Goal: Obtain resource: Obtain resource

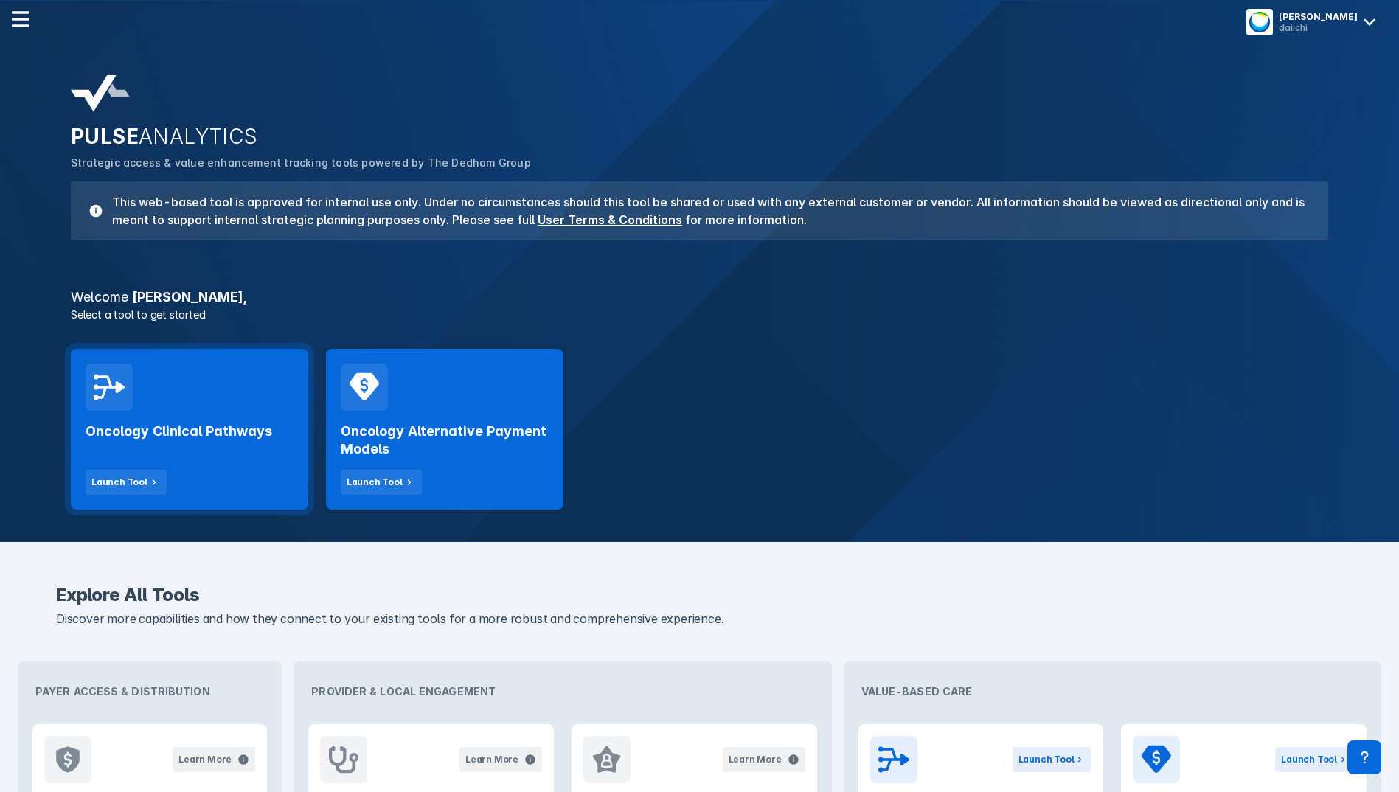
click at [188, 427] on h2 "Oncology Clinical Pathways" at bounding box center [179, 432] width 187 height 18
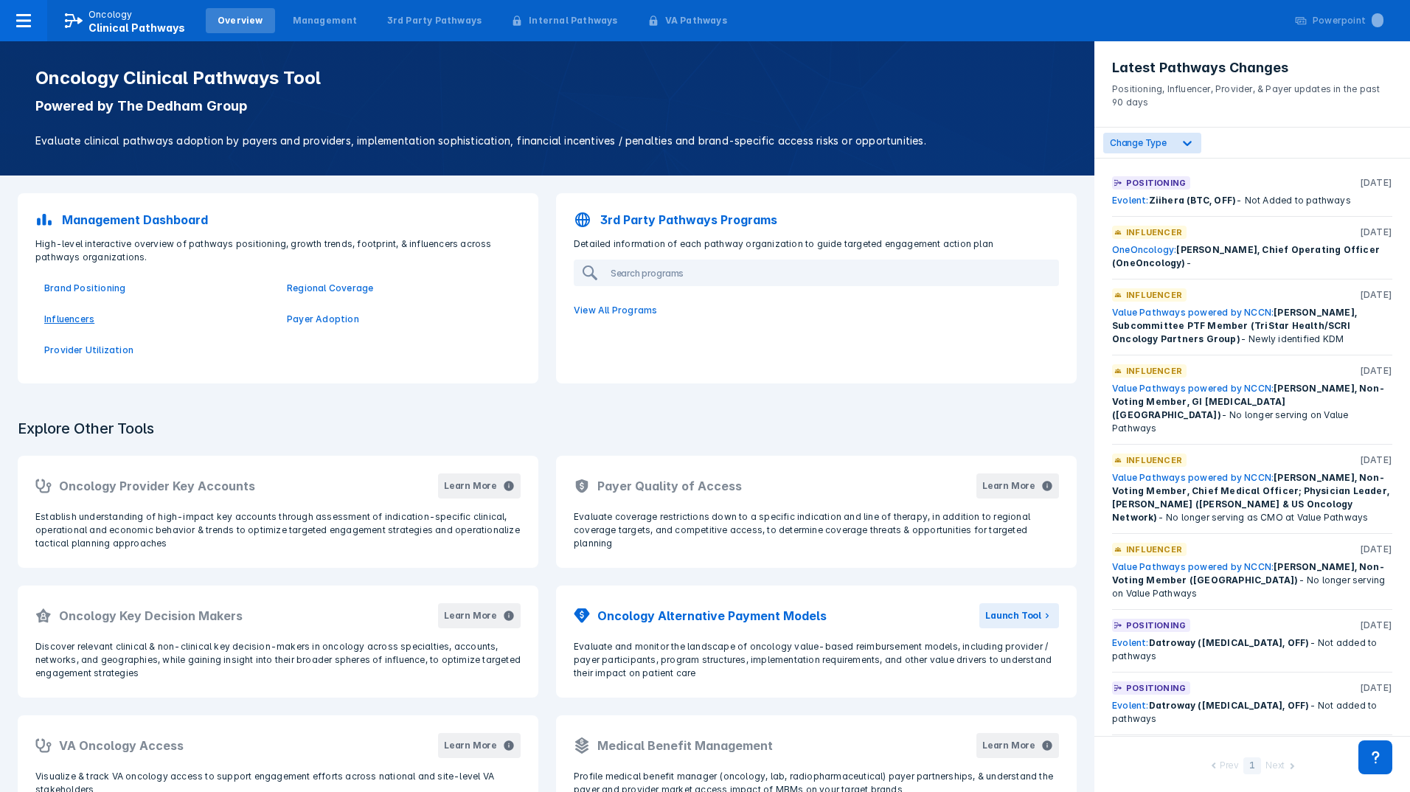
click at [77, 316] on p "Influencers" at bounding box center [156, 319] width 225 height 13
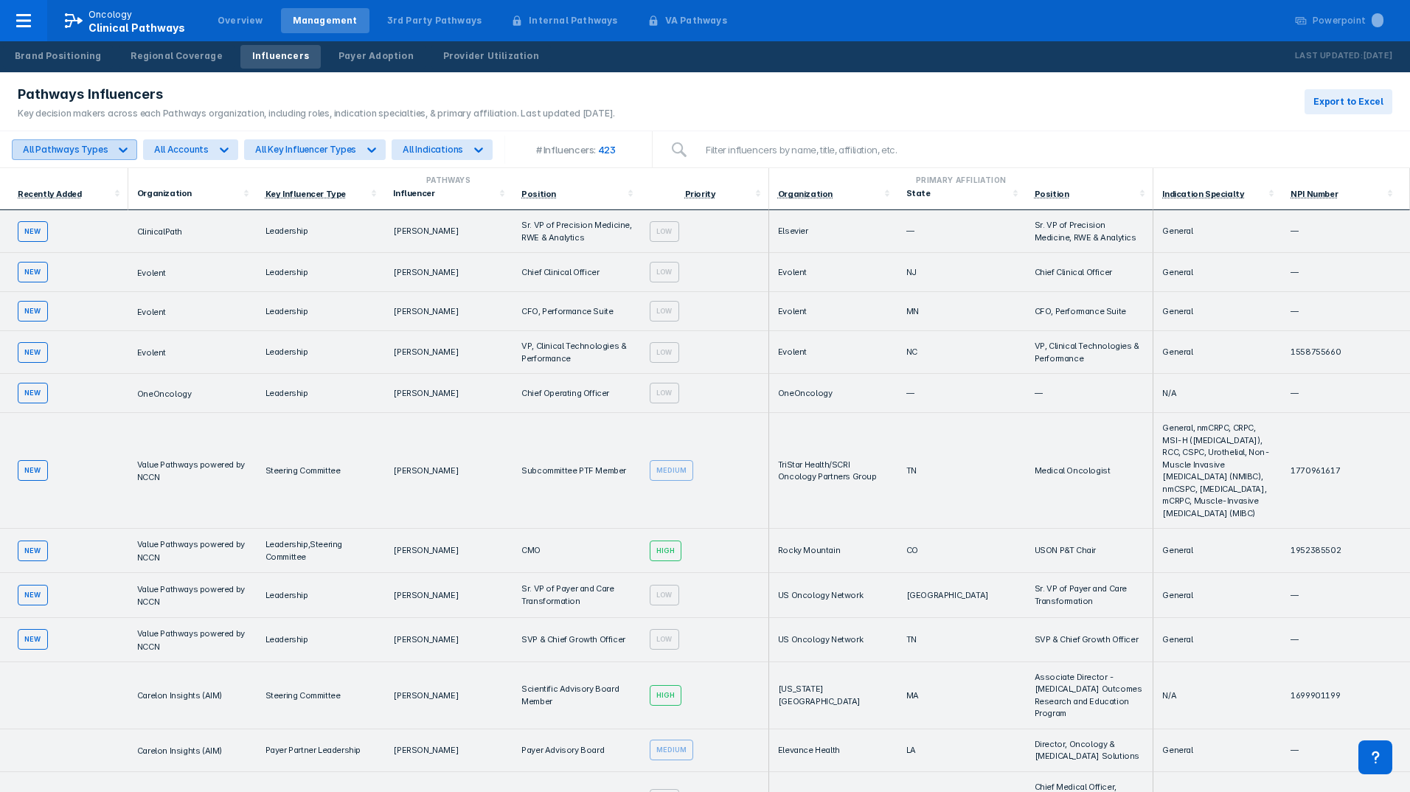
click at [119, 148] on icon at bounding box center [123, 149] width 15 height 15
click at [72, 242] on div "Provider-Focused" at bounding box center [67, 240] width 99 height 29
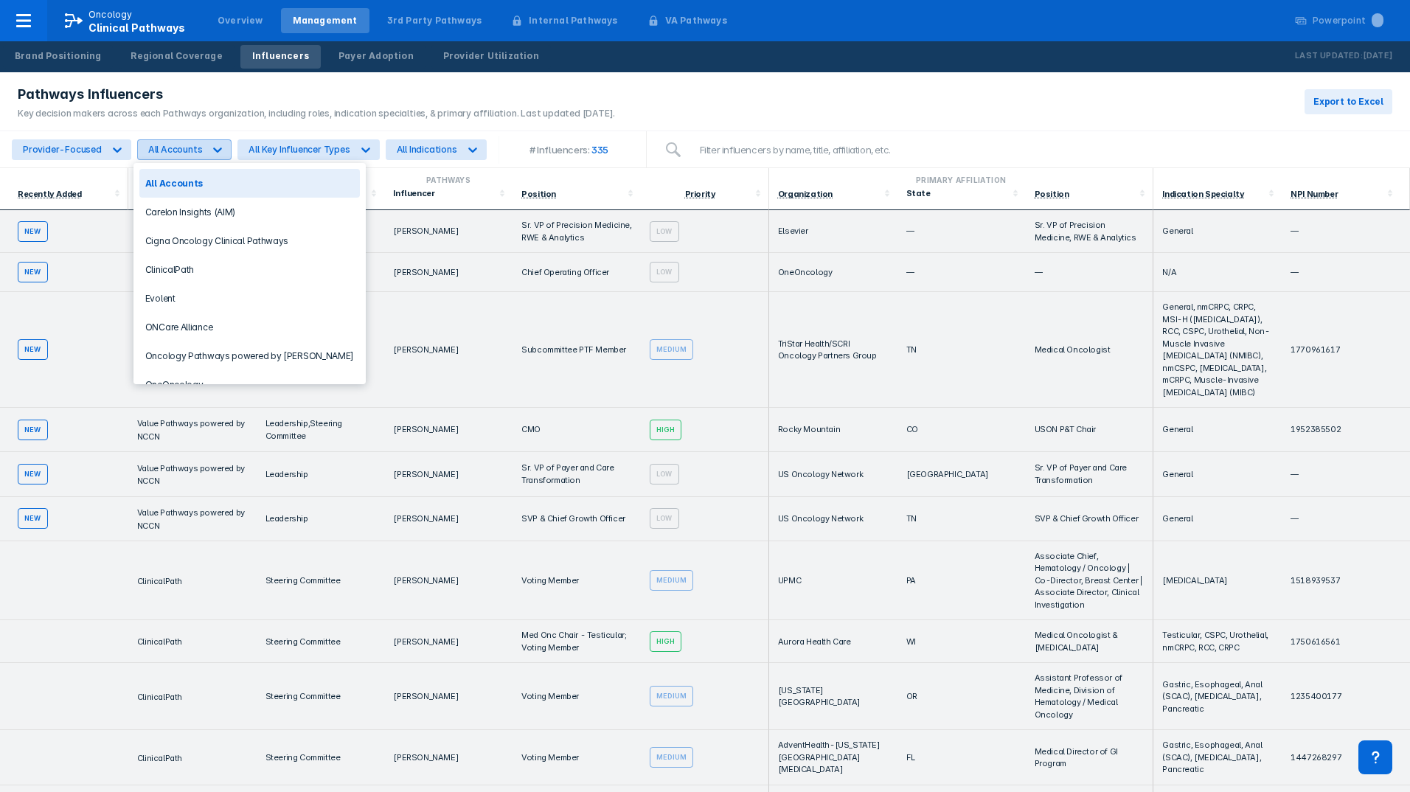
click at [192, 153] on div "All Accounts" at bounding box center [175, 149] width 55 height 11
click at [210, 184] on div "All Accounts" at bounding box center [249, 183] width 221 height 29
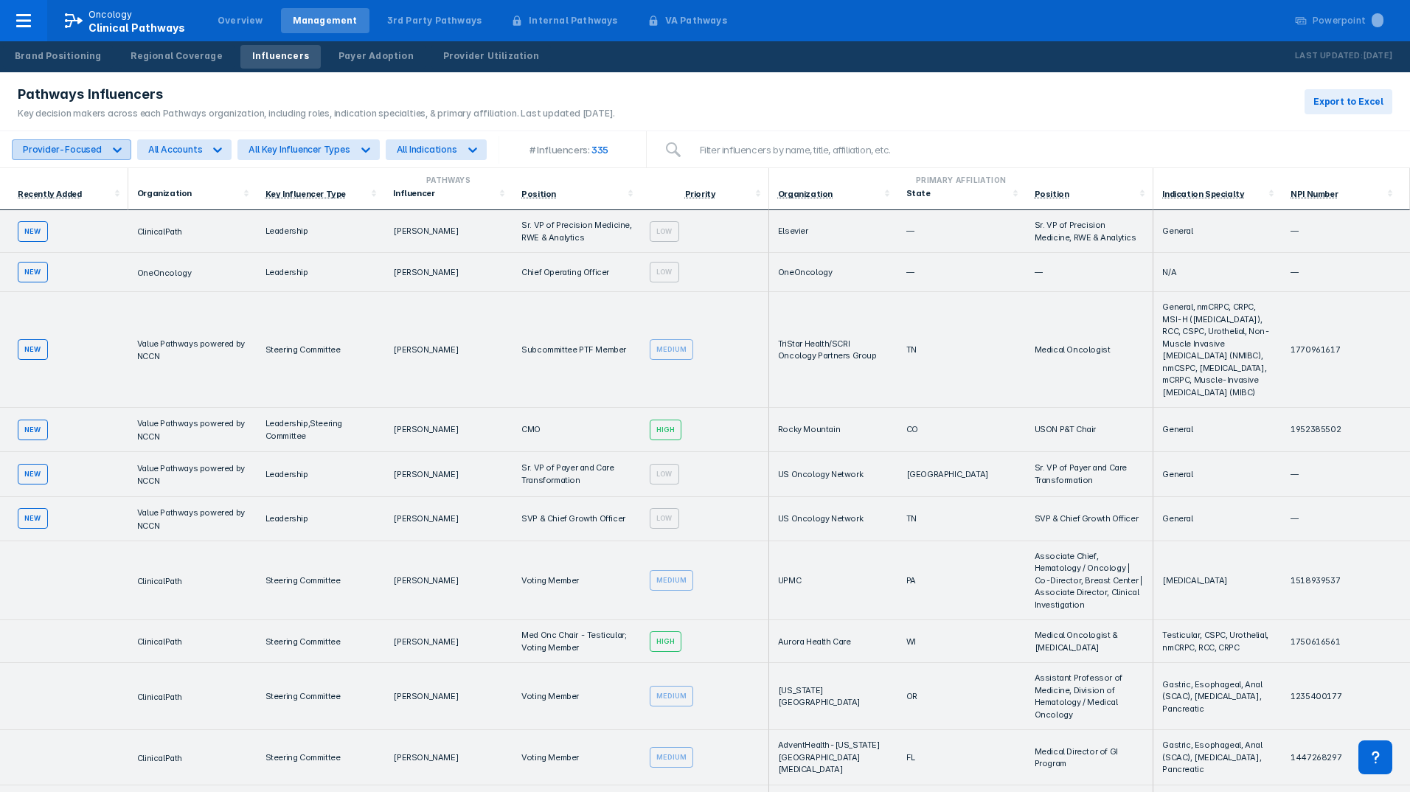
click at [89, 149] on div "Provider-Focused" at bounding box center [62, 149] width 79 height 11
click at [85, 182] on div "All Pathways Types" at bounding box center [65, 183] width 94 height 29
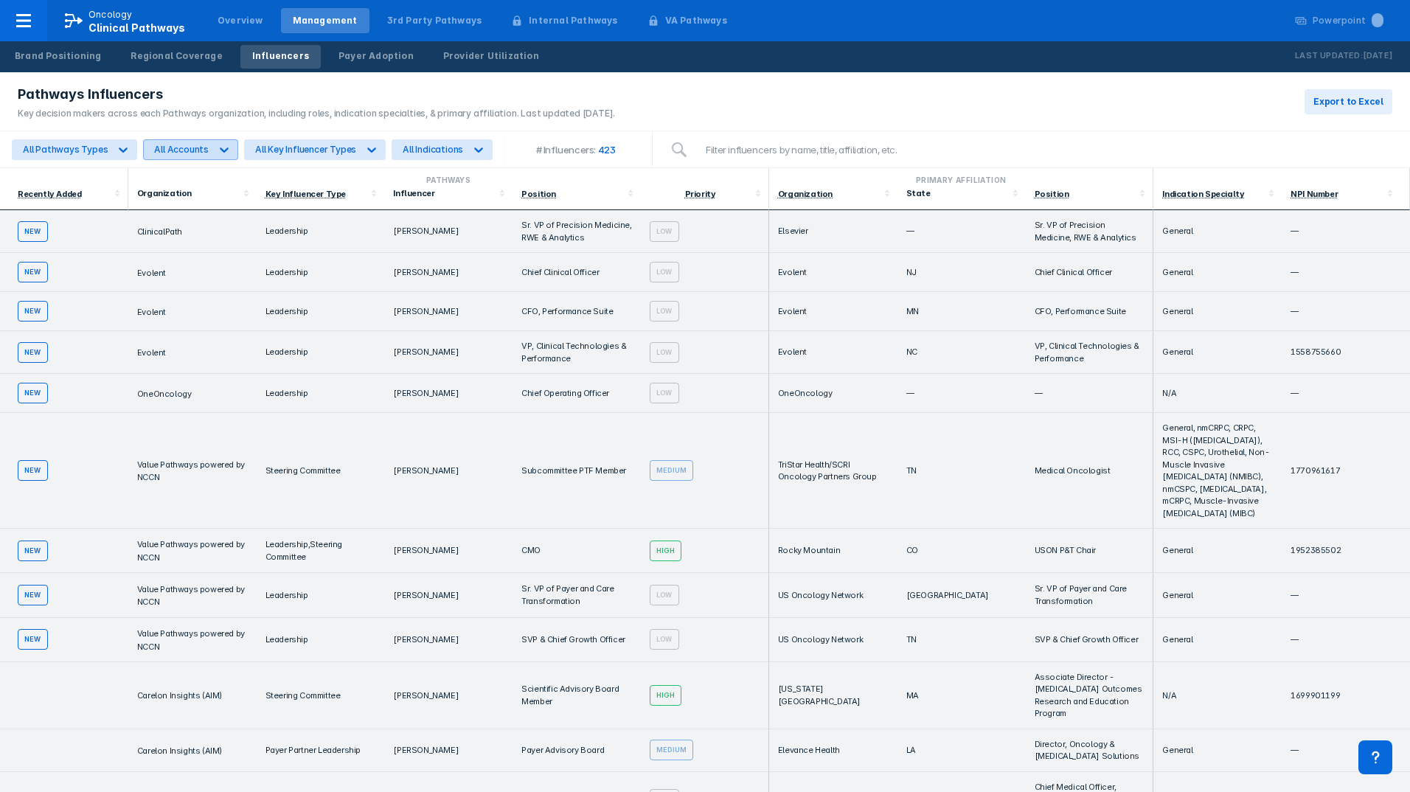
click at [218, 153] on icon at bounding box center [224, 149] width 15 height 15
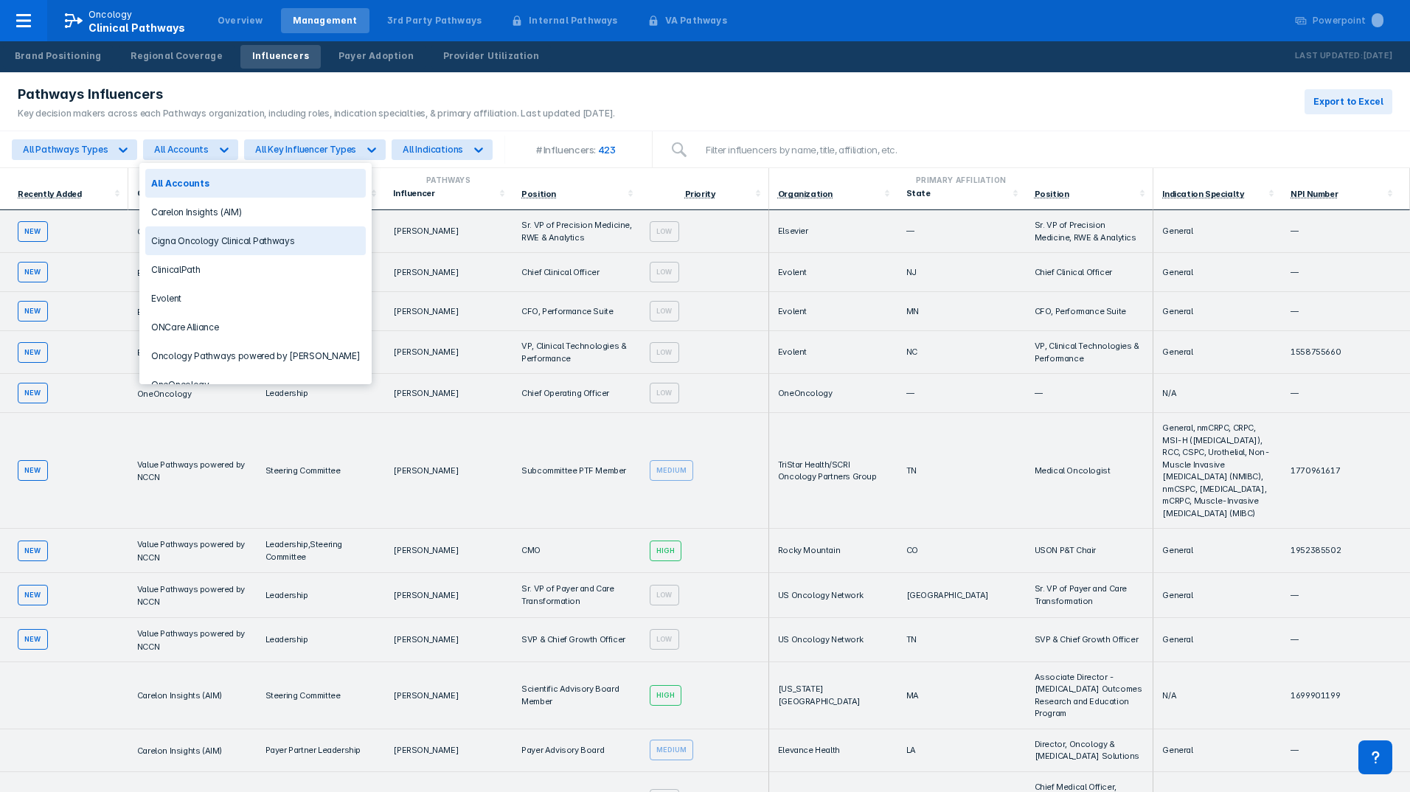
scroll to position [78, 0]
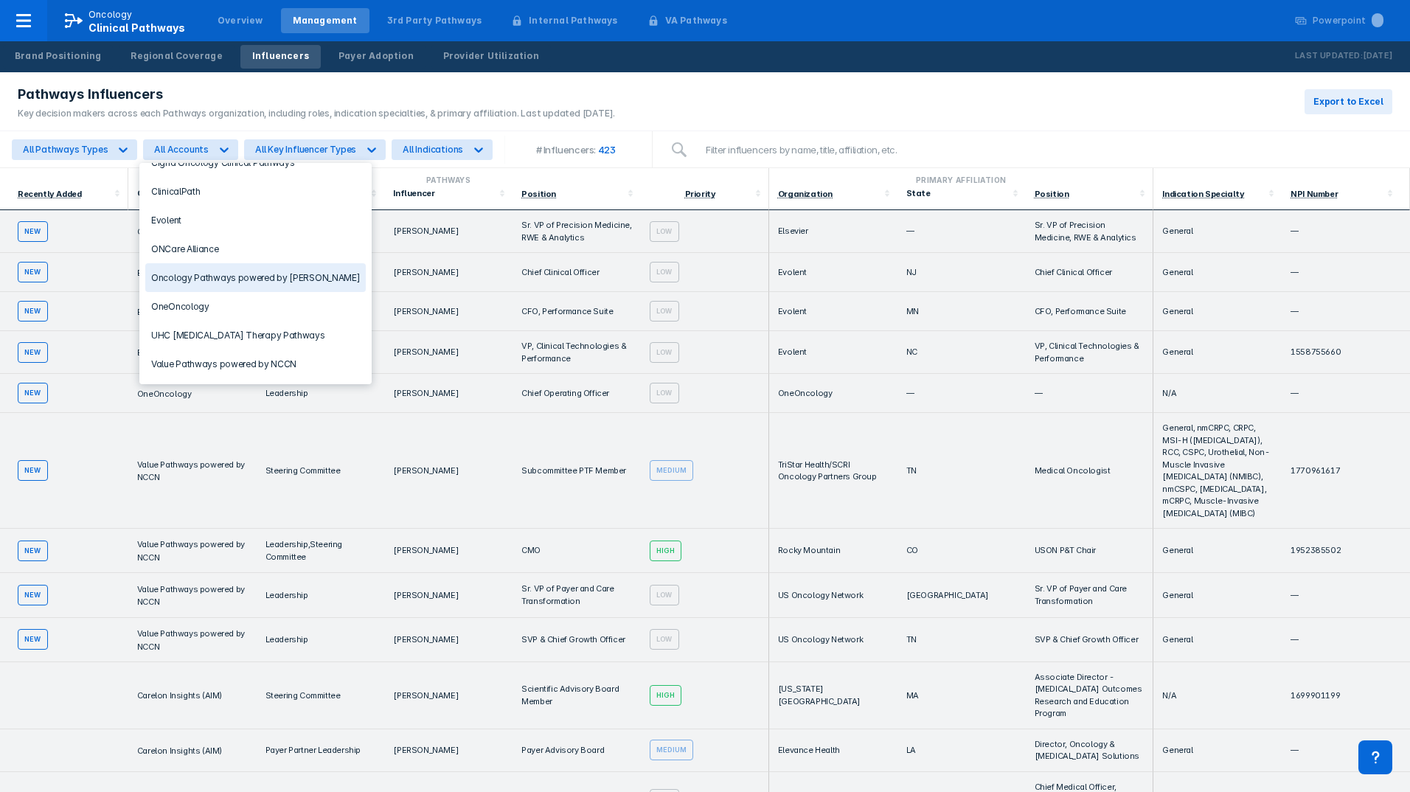
click at [286, 279] on div "Oncology Pathways powered by [PERSON_NAME]" at bounding box center [255, 277] width 221 height 29
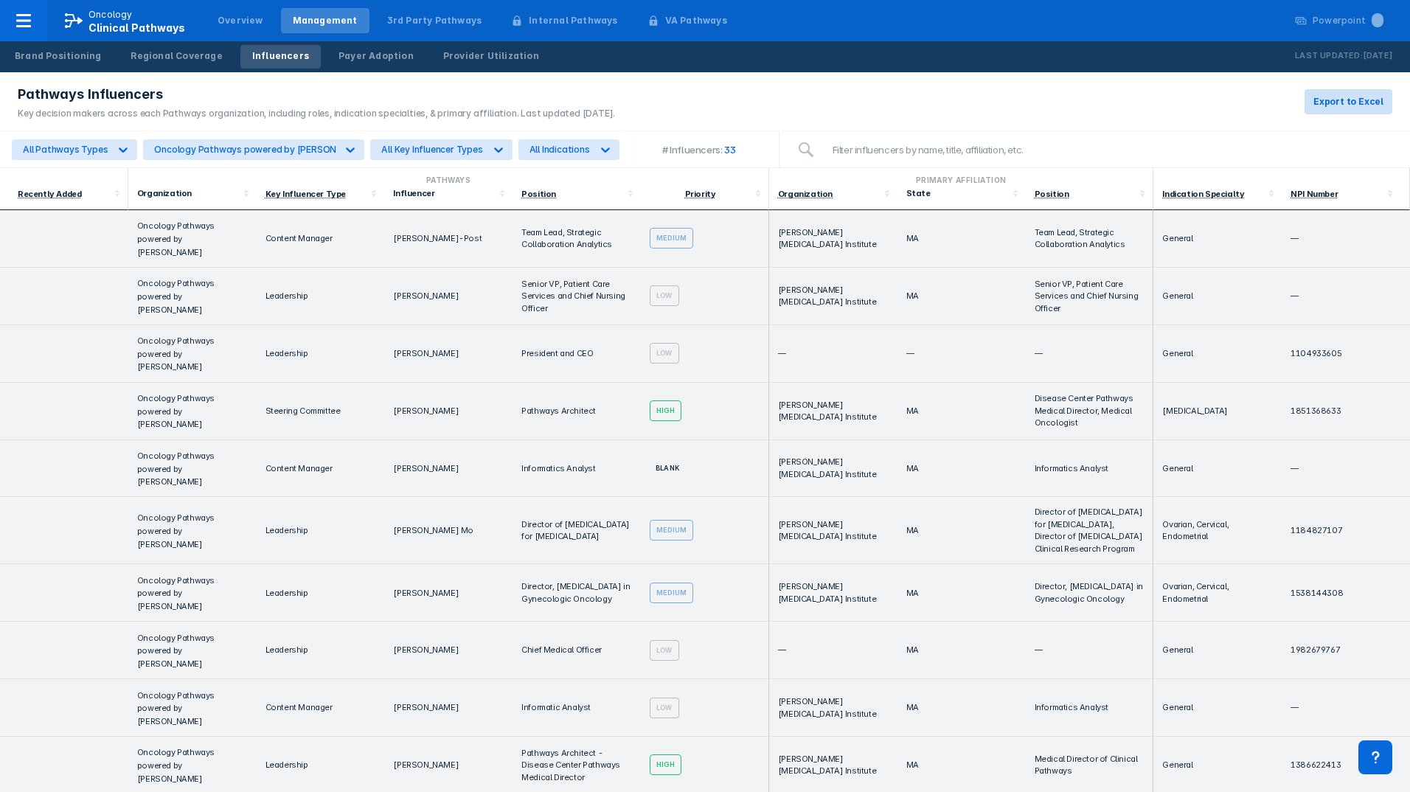
click at [1364, 104] on span "Export to Excel" at bounding box center [1348, 101] width 70 height 13
